Goal: Task Accomplishment & Management: Manage account settings

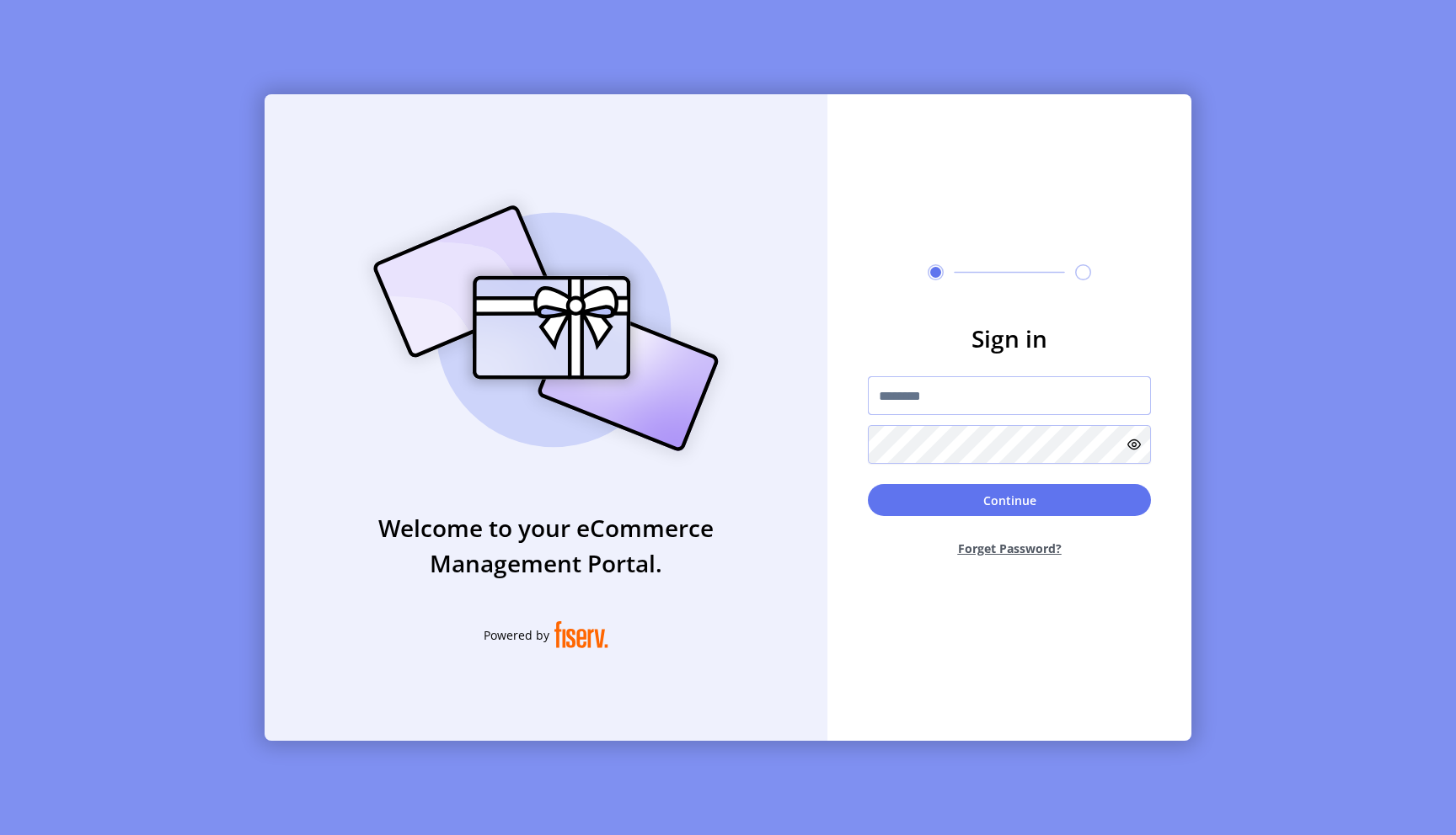
click at [910, 395] on input "text" at bounding box center [1009, 395] width 283 height 39
paste input "**********"
type input "**********"
click at [997, 509] on button "Continue" at bounding box center [1009, 500] width 283 height 32
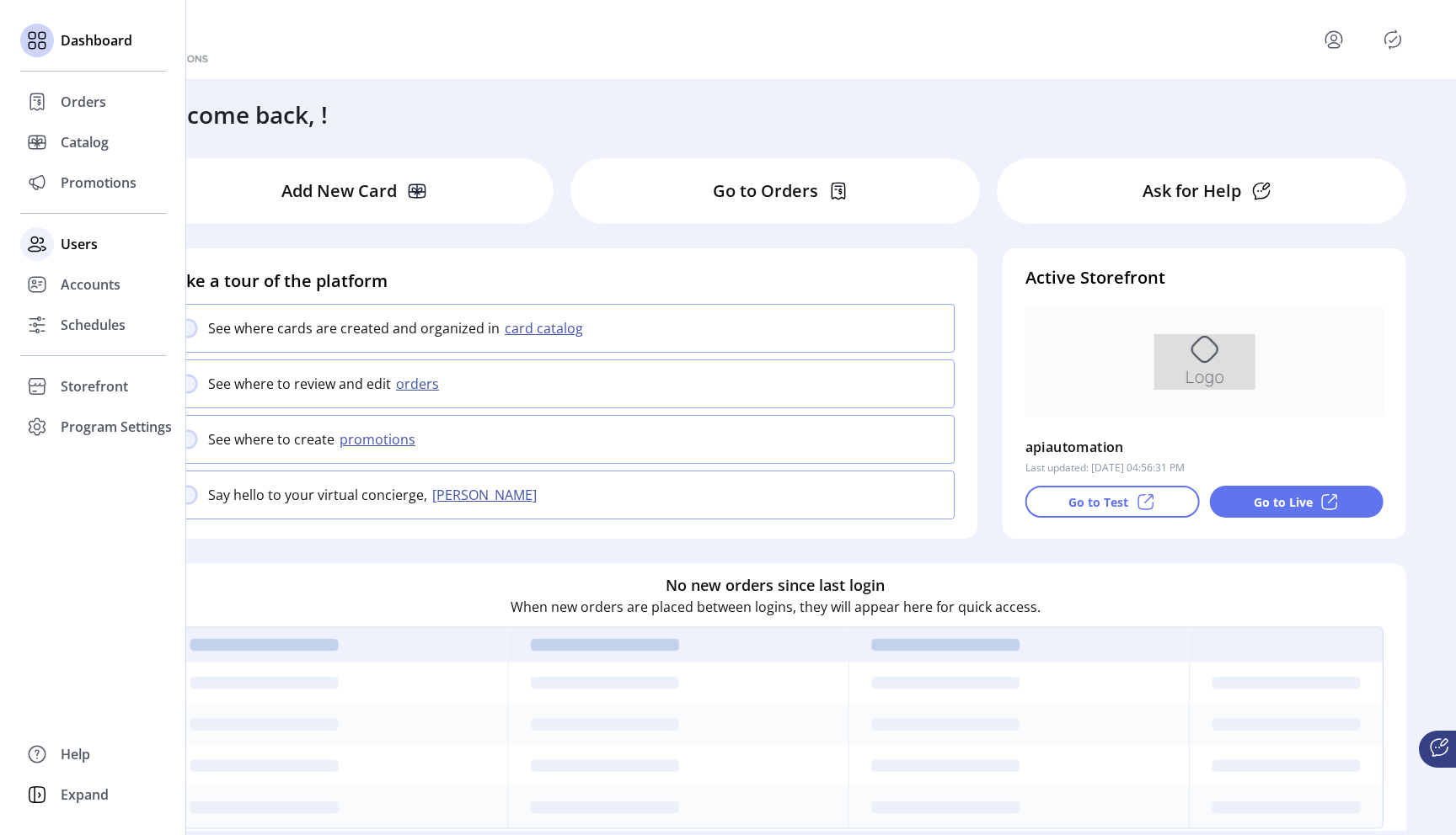
click at [87, 236] on span "Users" at bounding box center [79, 244] width 38 height 20
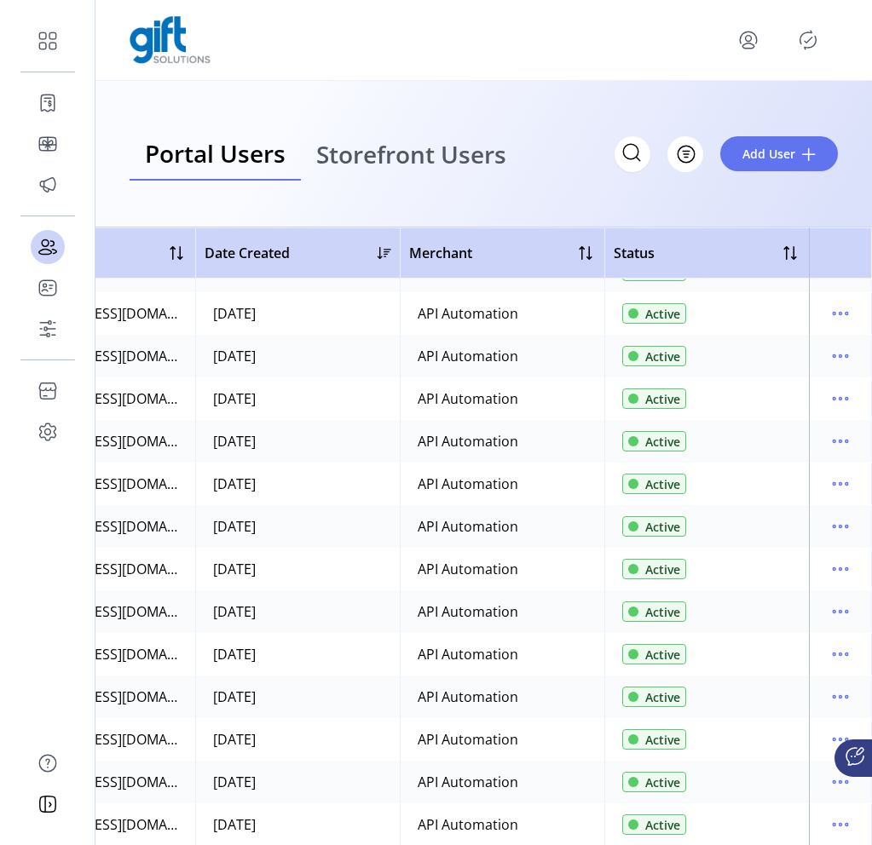
scroll to position [436, 318]
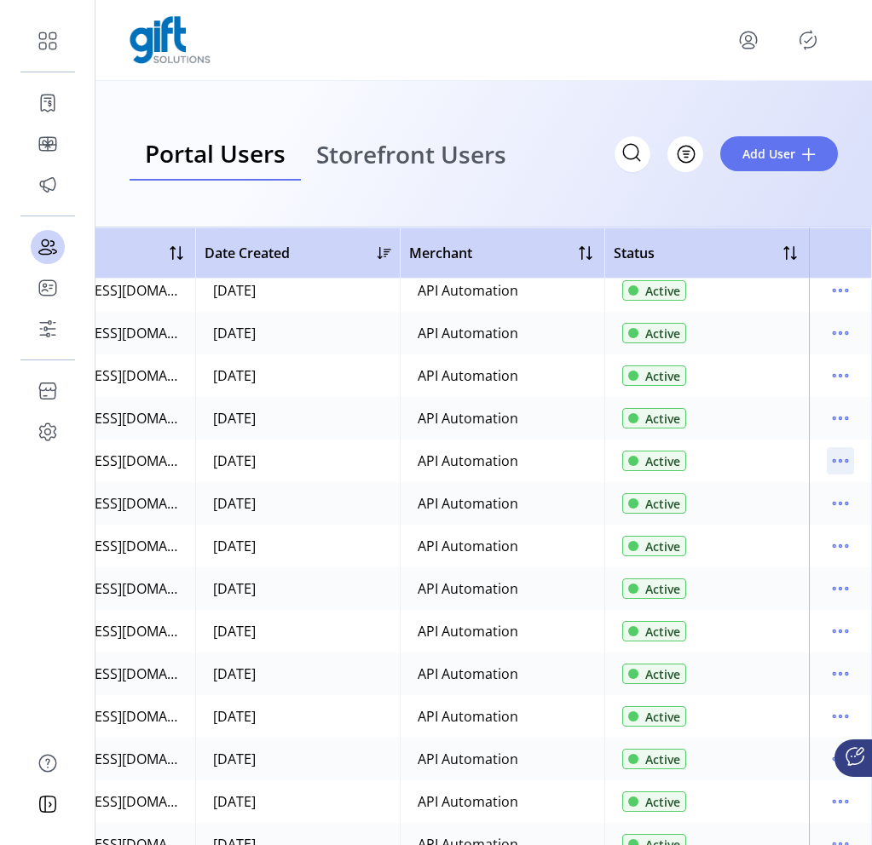
click at [832, 470] on icon "menu" at bounding box center [840, 460] width 27 height 27
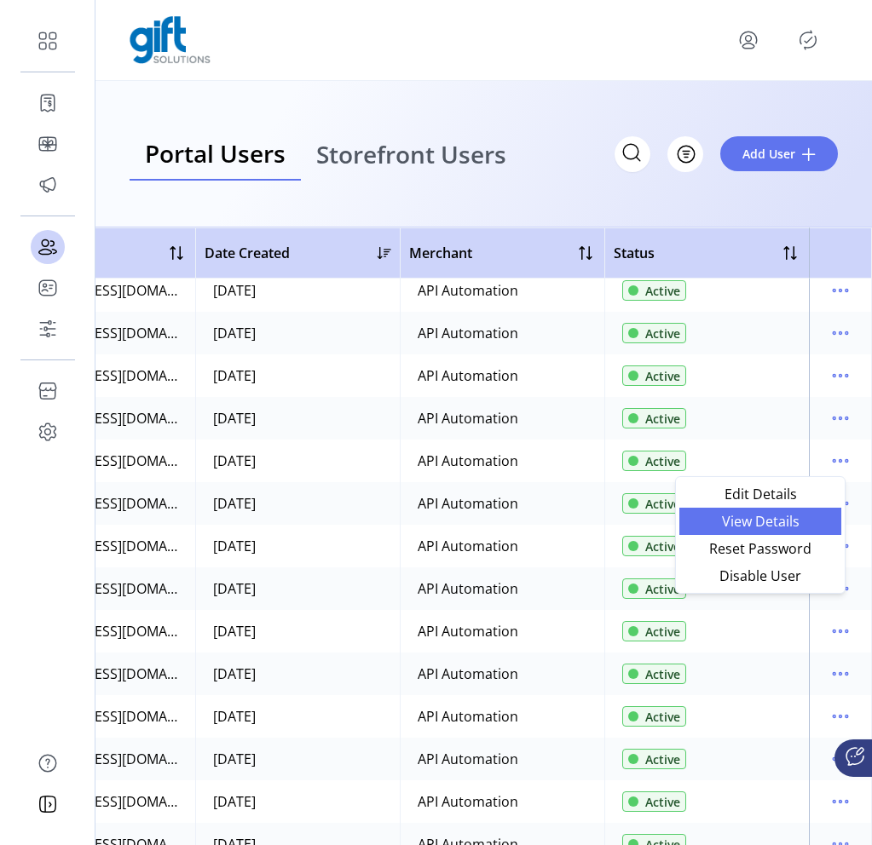
click at [795, 515] on span "View Details" at bounding box center [760, 522] width 141 height 14
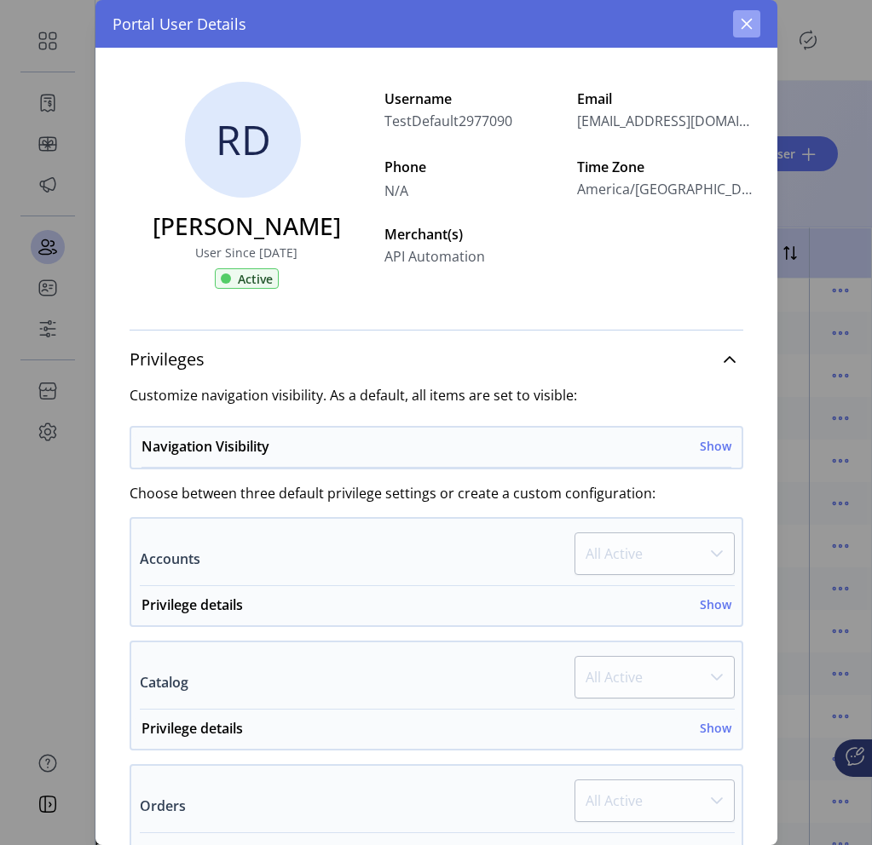
click at [742, 28] on icon "button" at bounding box center [747, 24] width 14 height 14
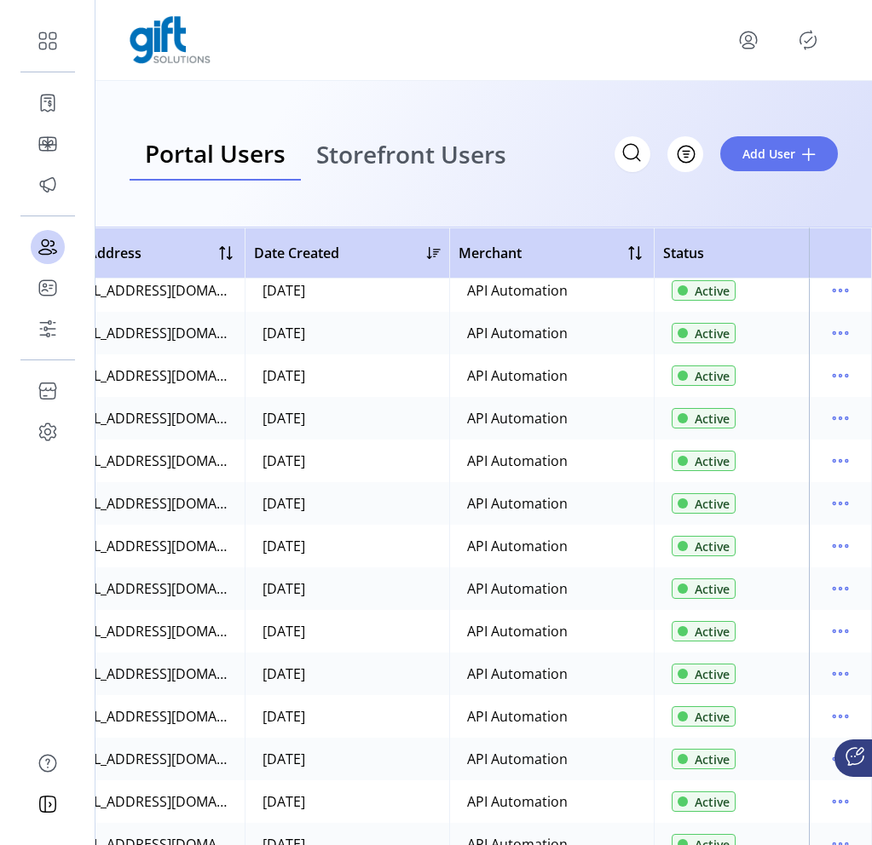
scroll to position [435, 260]
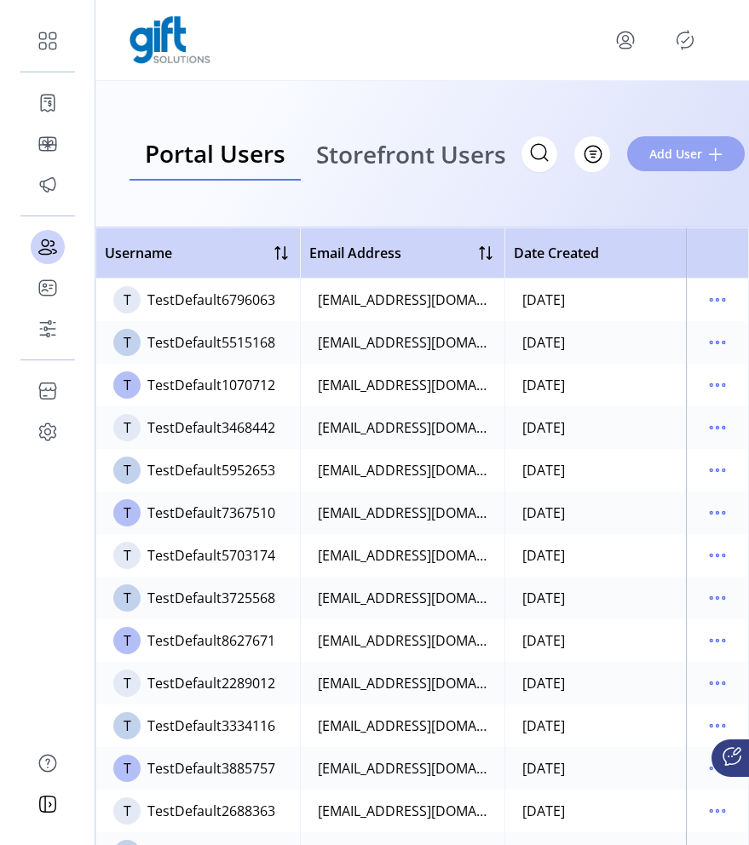
click at [665, 153] on span "Add User" at bounding box center [675, 154] width 53 height 18
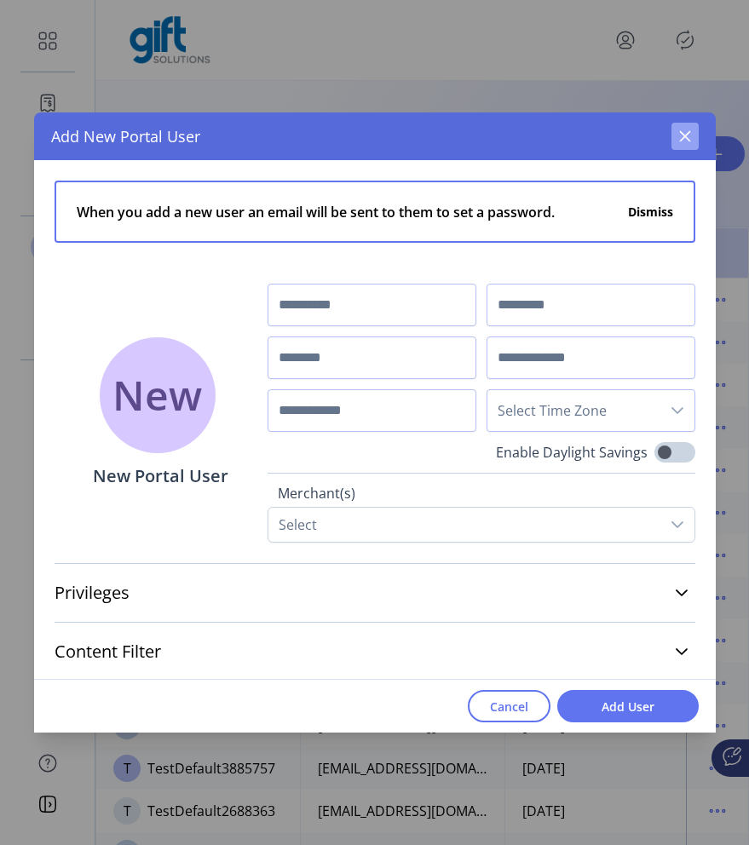
click at [685, 133] on icon "button" at bounding box center [685, 137] width 14 height 14
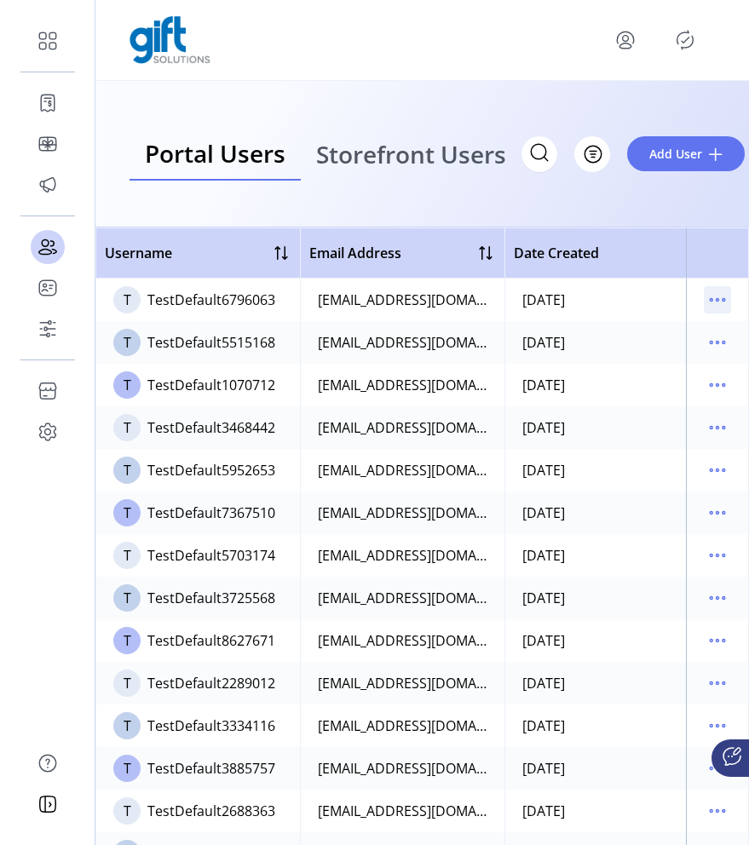
click at [707, 299] on icon "menu" at bounding box center [717, 299] width 27 height 27
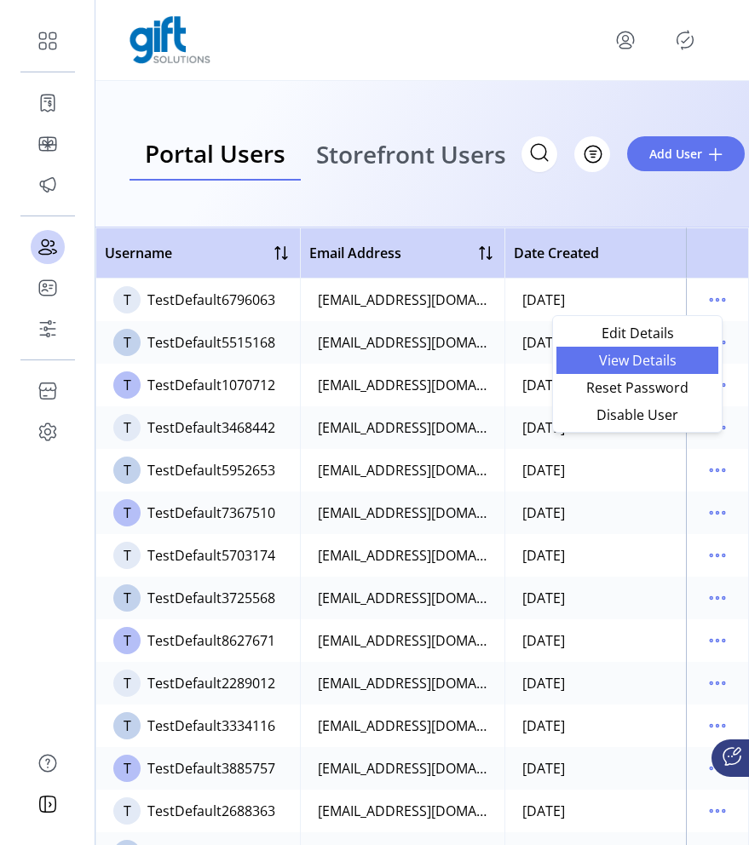
click at [664, 359] on span "View Details" at bounding box center [637, 361] width 141 height 14
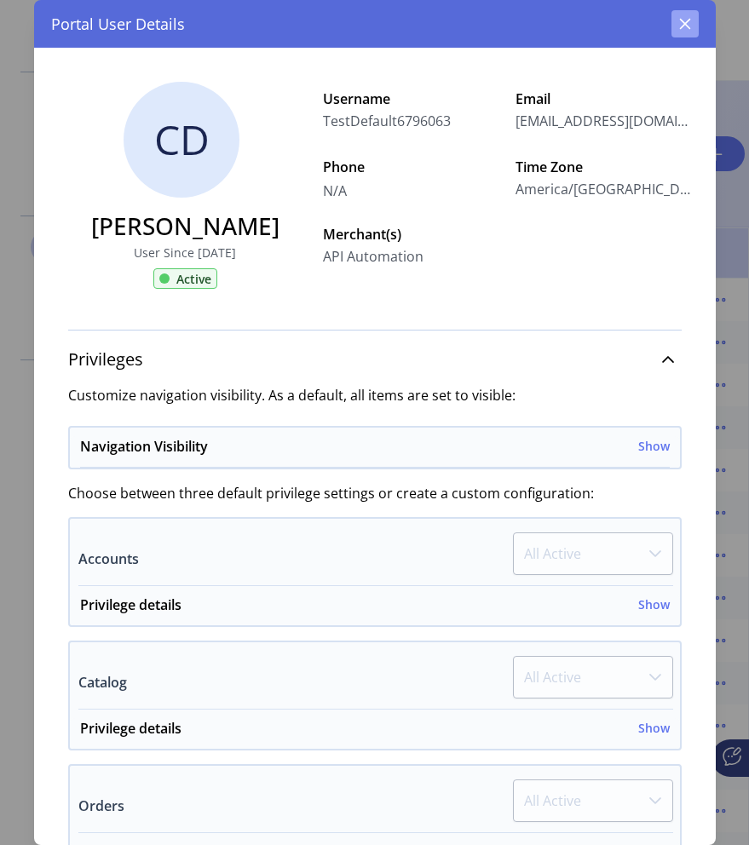
click at [688, 24] on icon "button" at bounding box center [685, 24] width 14 height 14
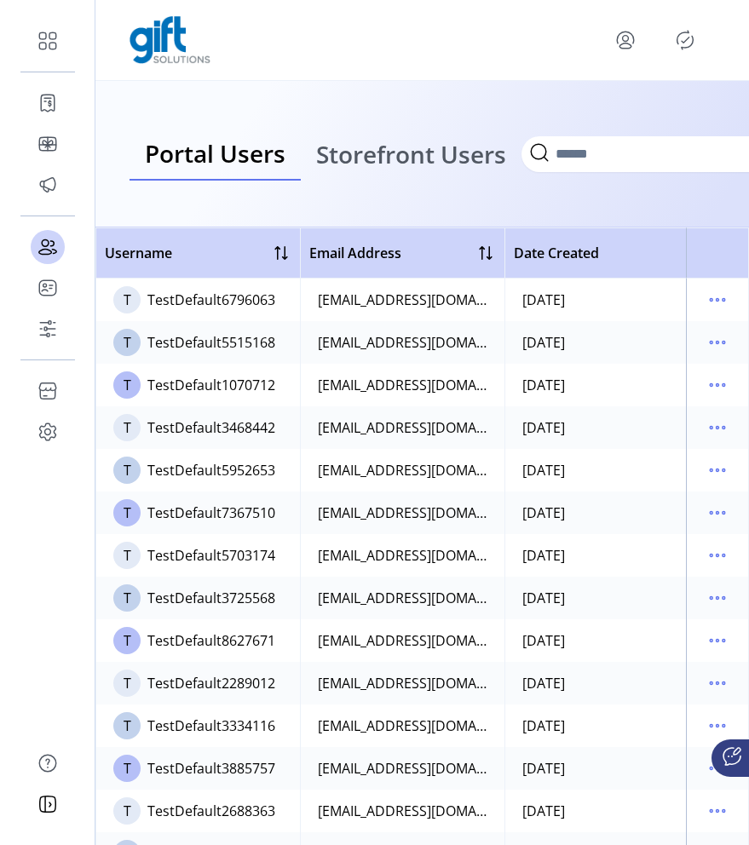
click at [549, 158] on icon at bounding box center [539, 152] width 27 height 27
click at [604, 158] on input "Search" at bounding box center [692, 154] width 341 height 36
paste input "**********"
type input "**********"
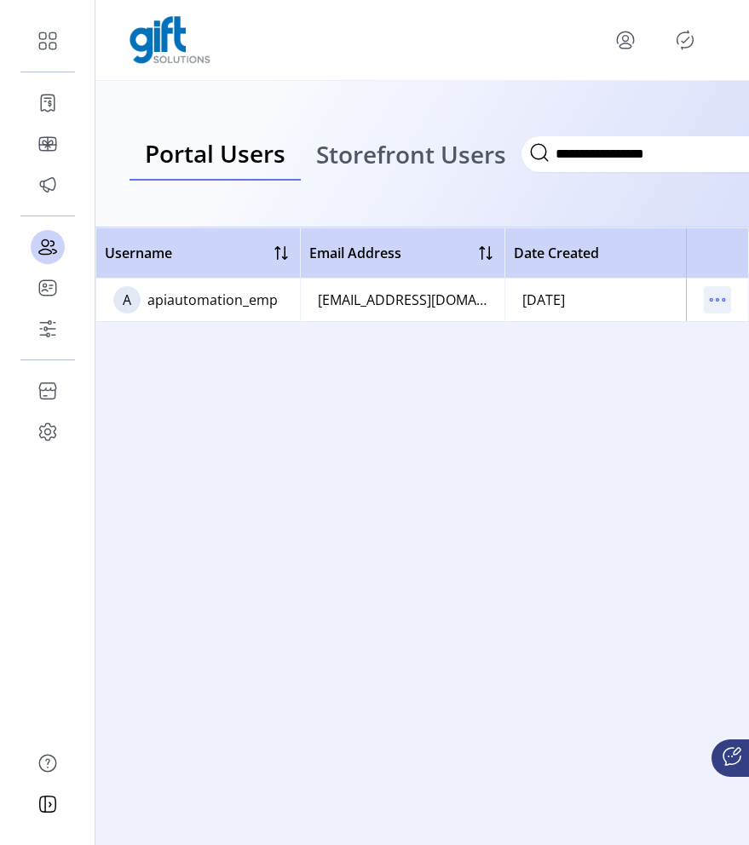
click at [715, 297] on icon "menu" at bounding box center [717, 299] width 27 height 27
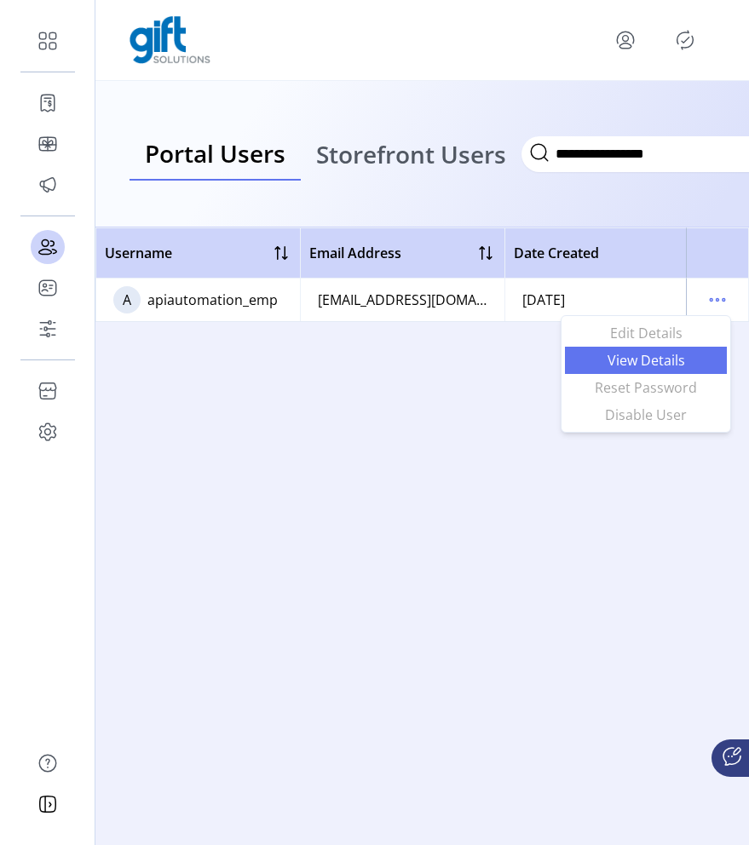
click at [677, 364] on span "View Details" at bounding box center [645, 361] width 141 height 14
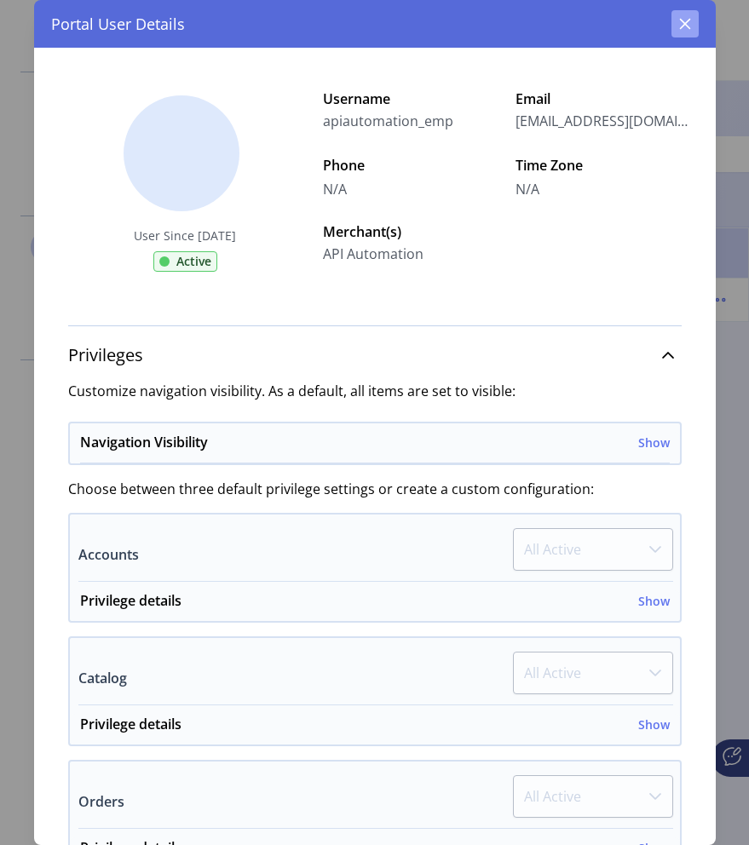
click at [684, 26] on icon "button" at bounding box center [685, 24] width 14 height 14
